Goal: Transaction & Acquisition: Purchase product/service

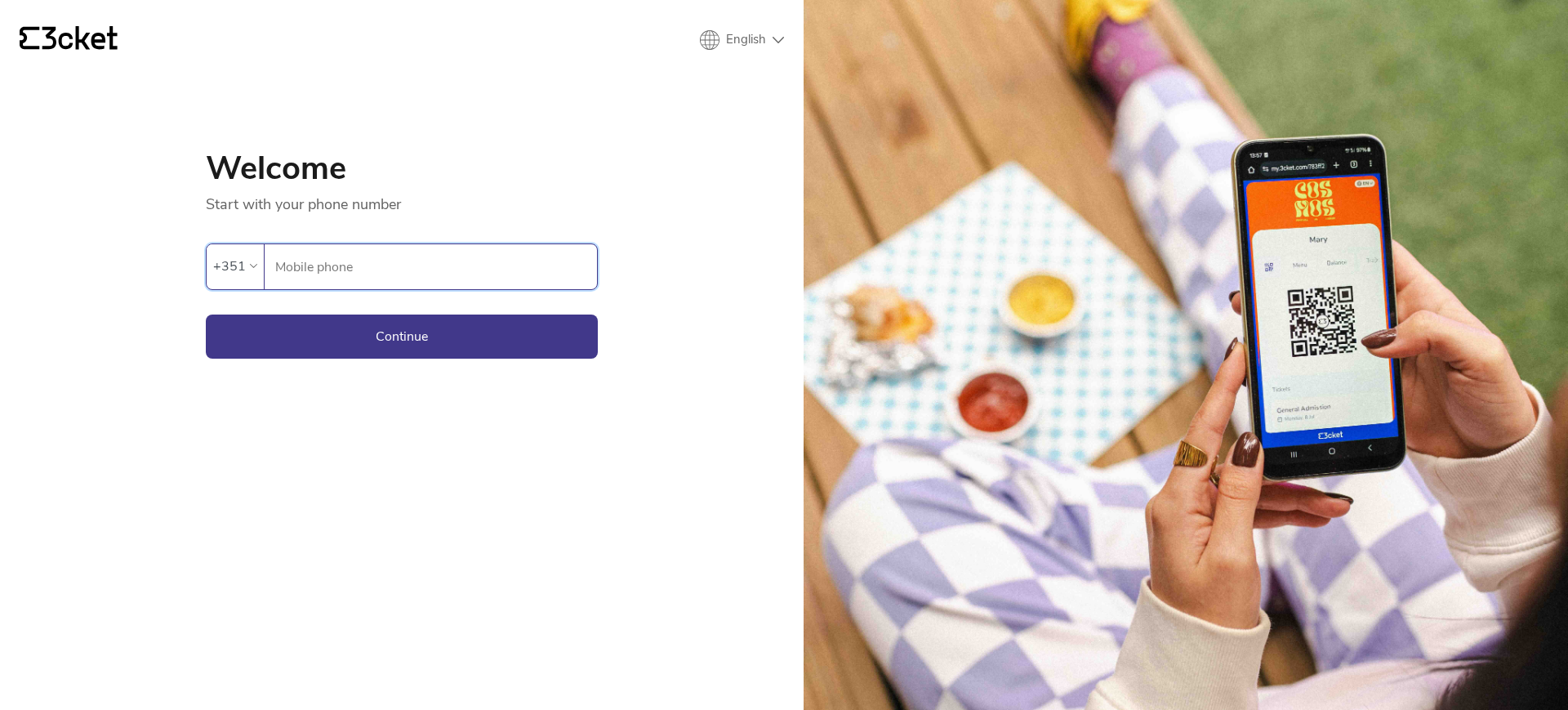
click at [294, 275] on input "Mobile phone" at bounding box center [435, 266] width 322 height 45
type input "919450725"
click at [206, 314] on button "Continue" at bounding box center [402, 336] width 392 height 44
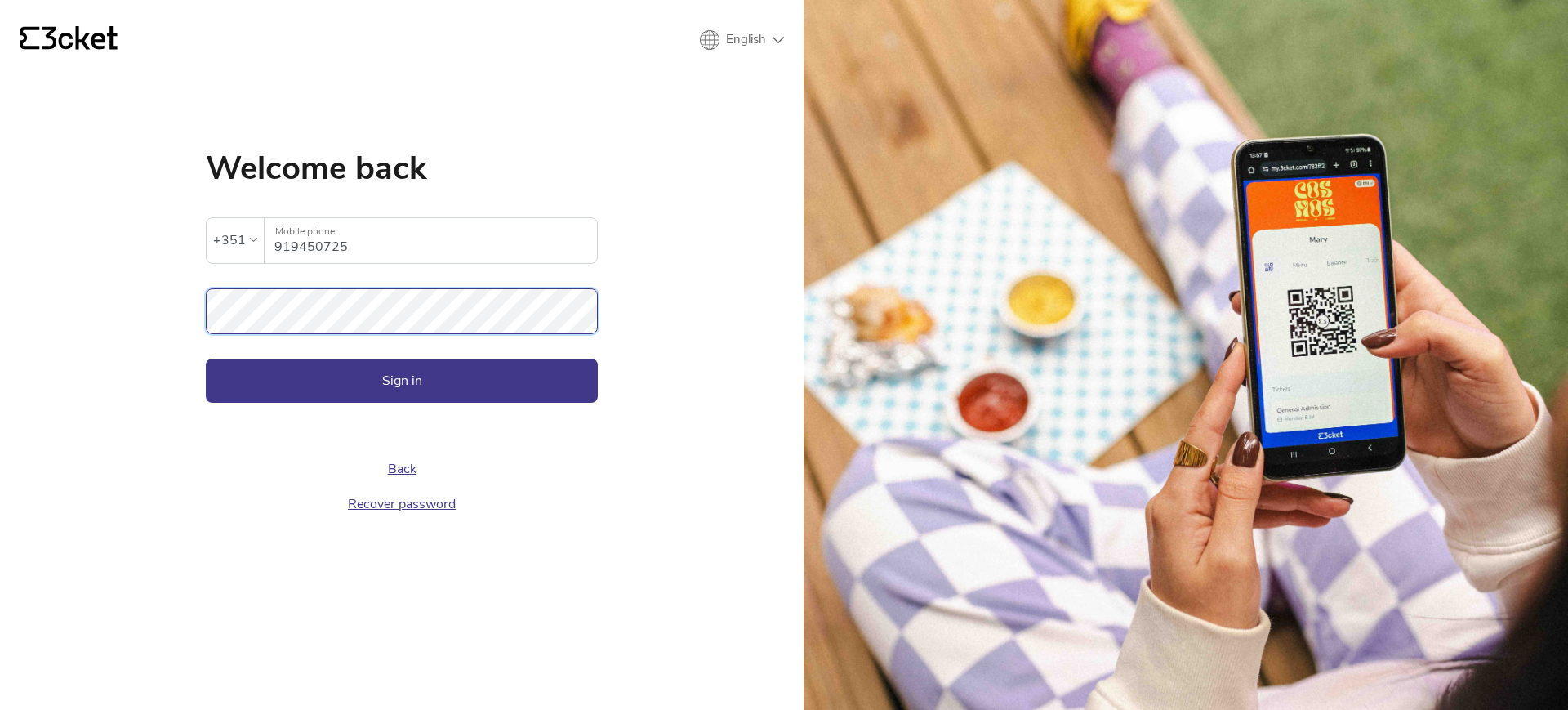
click at [206, 358] on button "Sign in" at bounding box center [402, 380] width 392 height 44
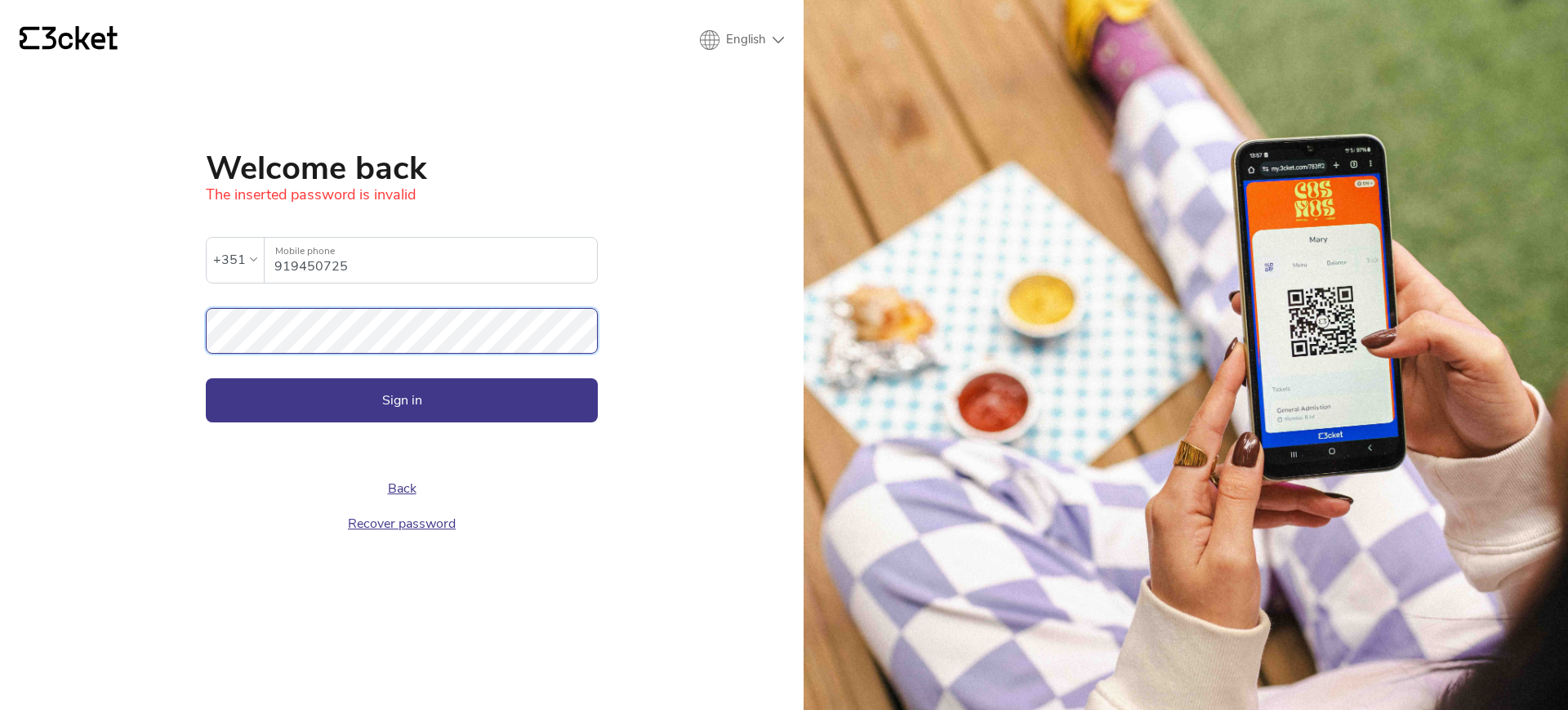
click at [135, 337] on div "{' '} English English Português Español Welcome back The inserted password is i…" at bounding box center [402, 355] width 804 height 710
click at [206, 378] on button "Sign in" at bounding box center [402, 400] width 392 height 44
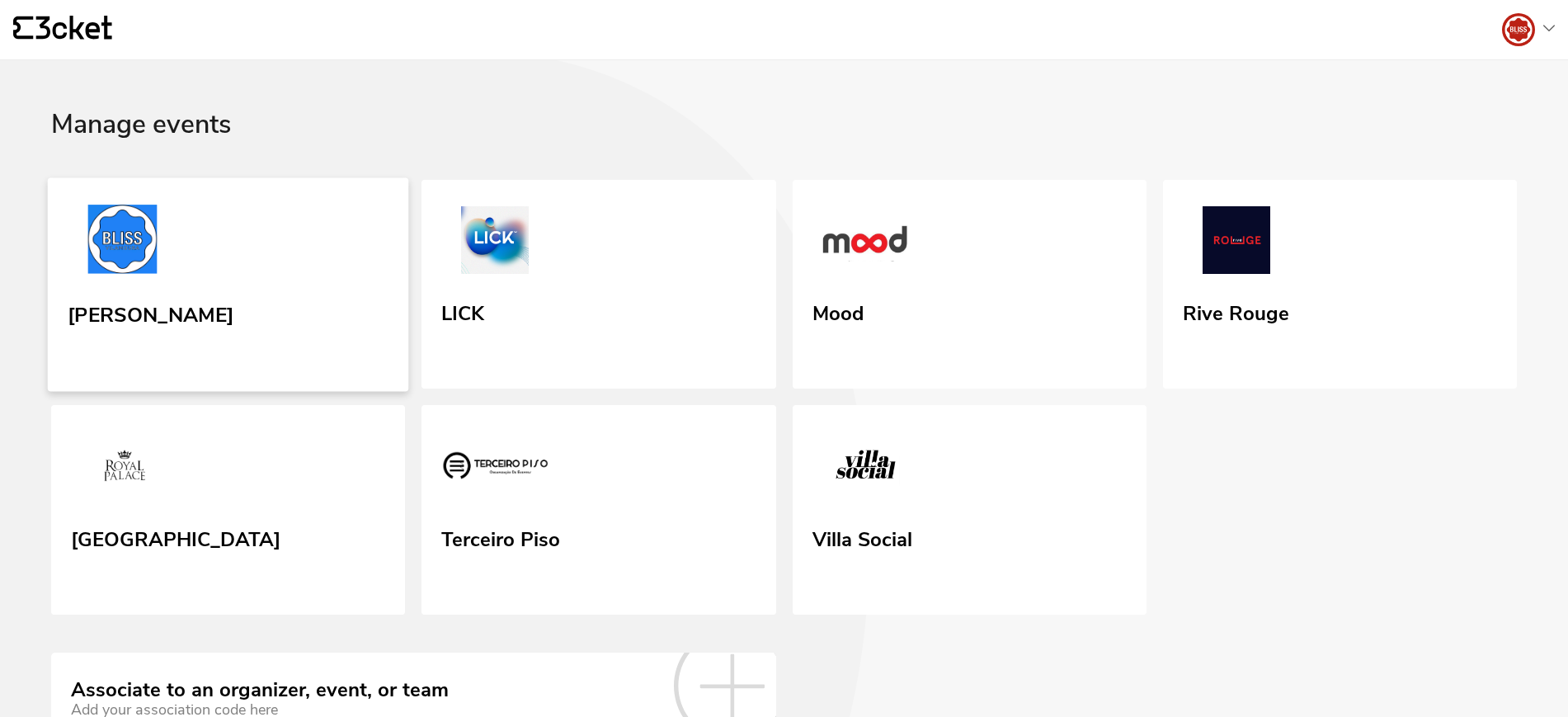
click at [185, 265] on link "[PERSON_NAME]" at bounding box center [228, 284] width 361 height 214
click at [335, 339] on link "[PERSON_NAME]" at bounding box center [228, 284] width 361 height 214
click at [923, 503] on link "Villa Social" at bounding box center [968, 510] width 361 height 214
